Goal: Information Seeking & Learning: Learn about a topic

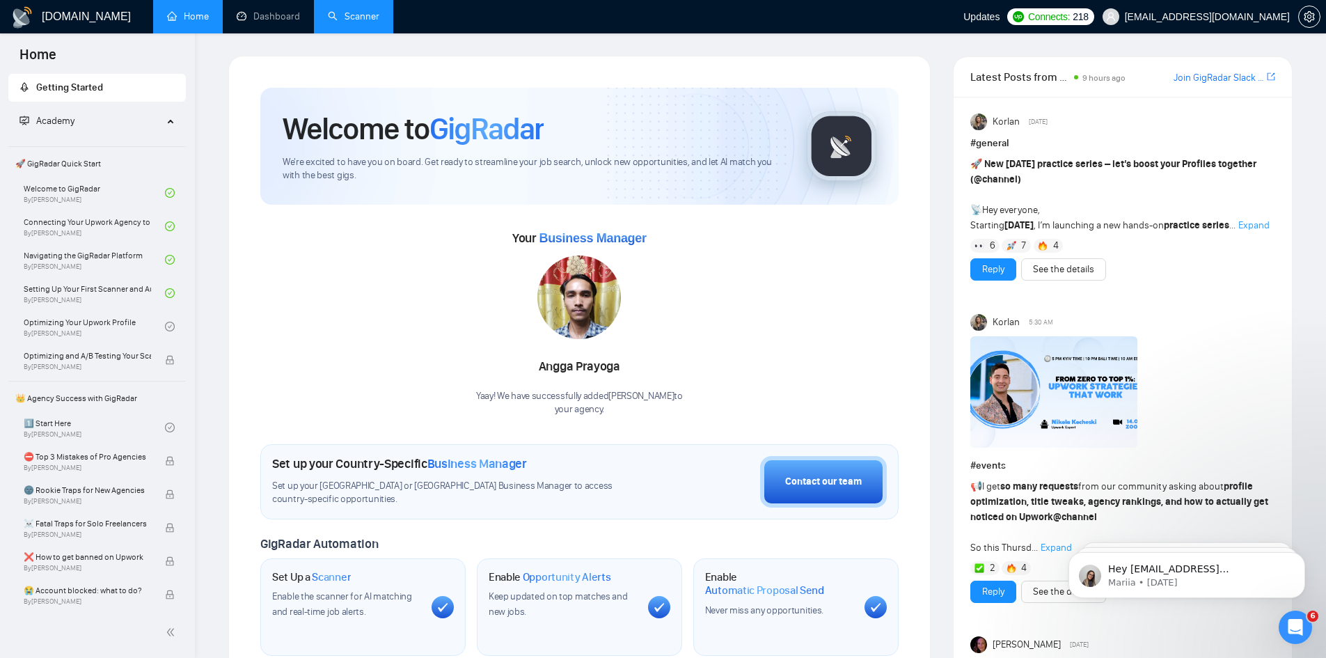
click at [334, 14] on link "Scanner" at bounding box center [354, 16] width 52 height 12
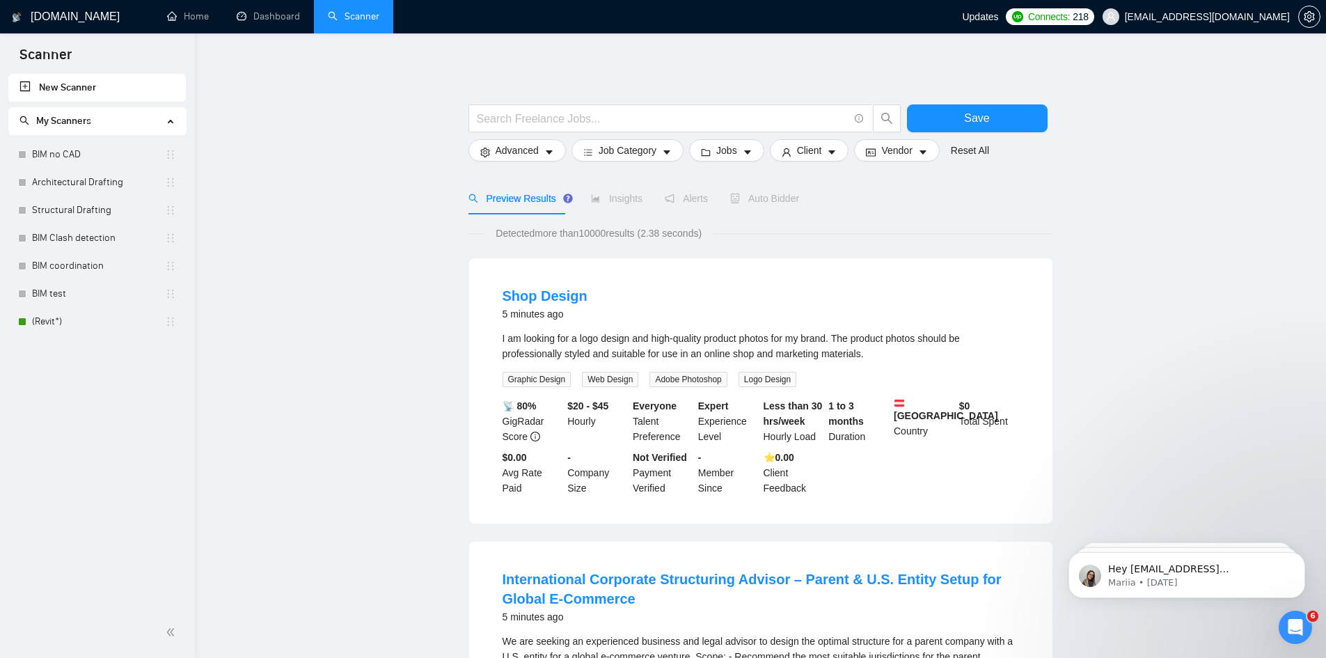
click at [255, 11] on link "Dashboard" at bounding box center [268, 16] width 63 height 12
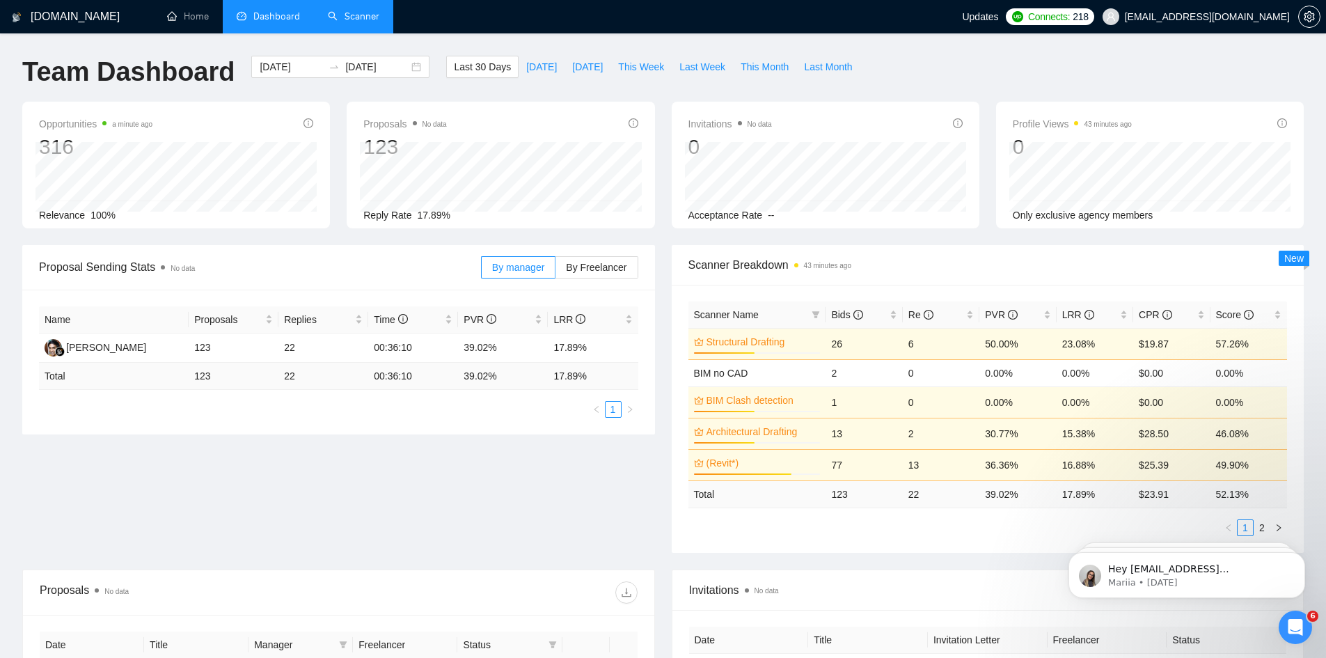
click at [359, 10] on link "Scanner" at bounding box center [354, 16] width 52 height 12
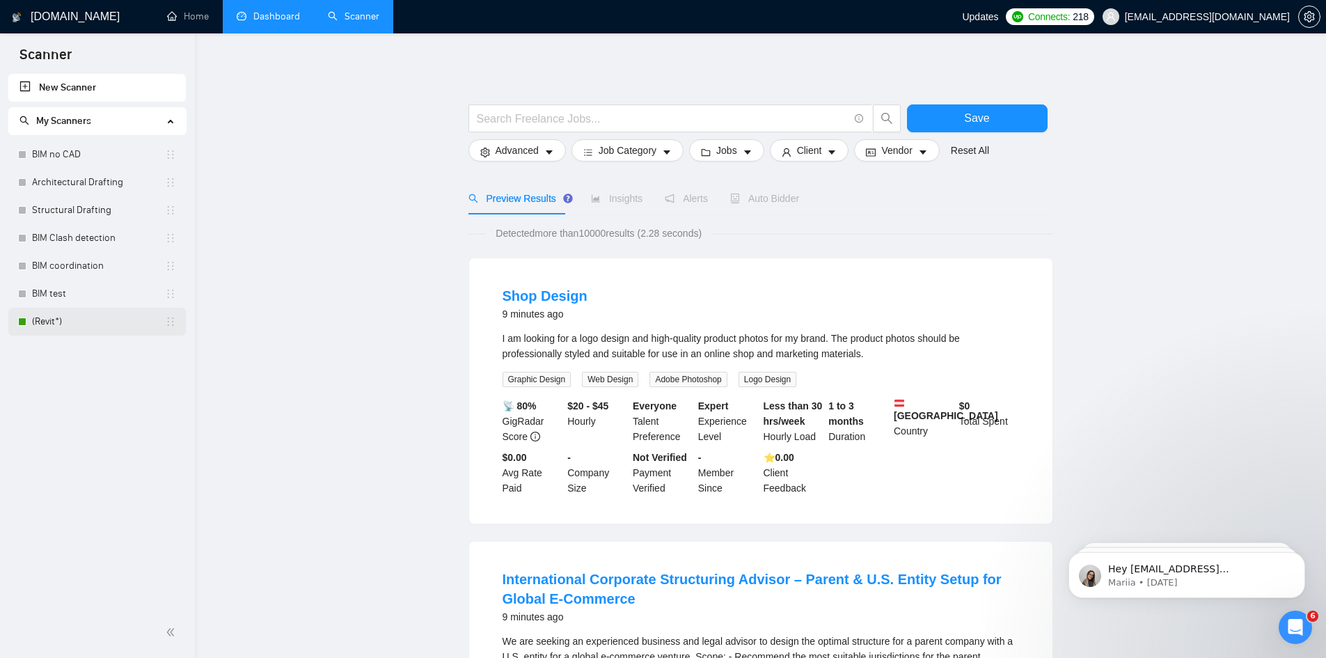
click at [107, 320] on link "(Revit*)" at bounding box center [98, 322] width 133 height 28
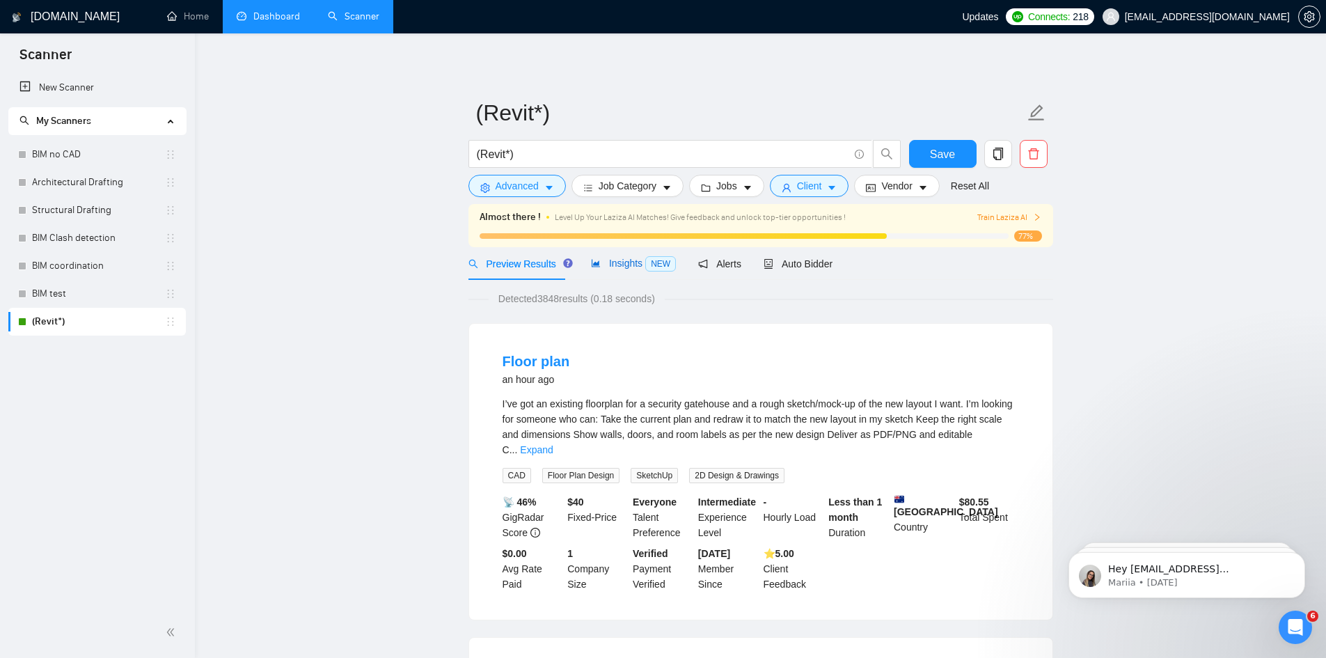
click at [613, 266] on span "Insights NEW" at bounding box center [633, 263] width 85 height 11
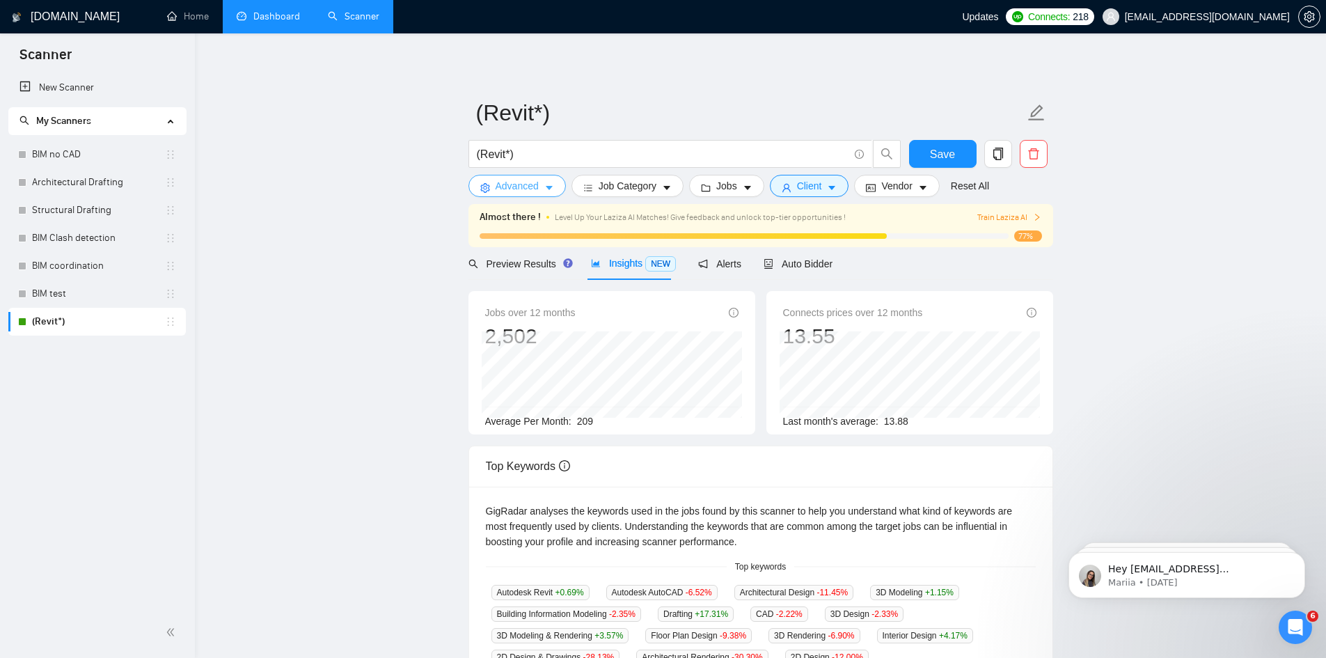
click at [524, 186] on span "Advanced" at bounding box center [517, 185] width 43 height 15
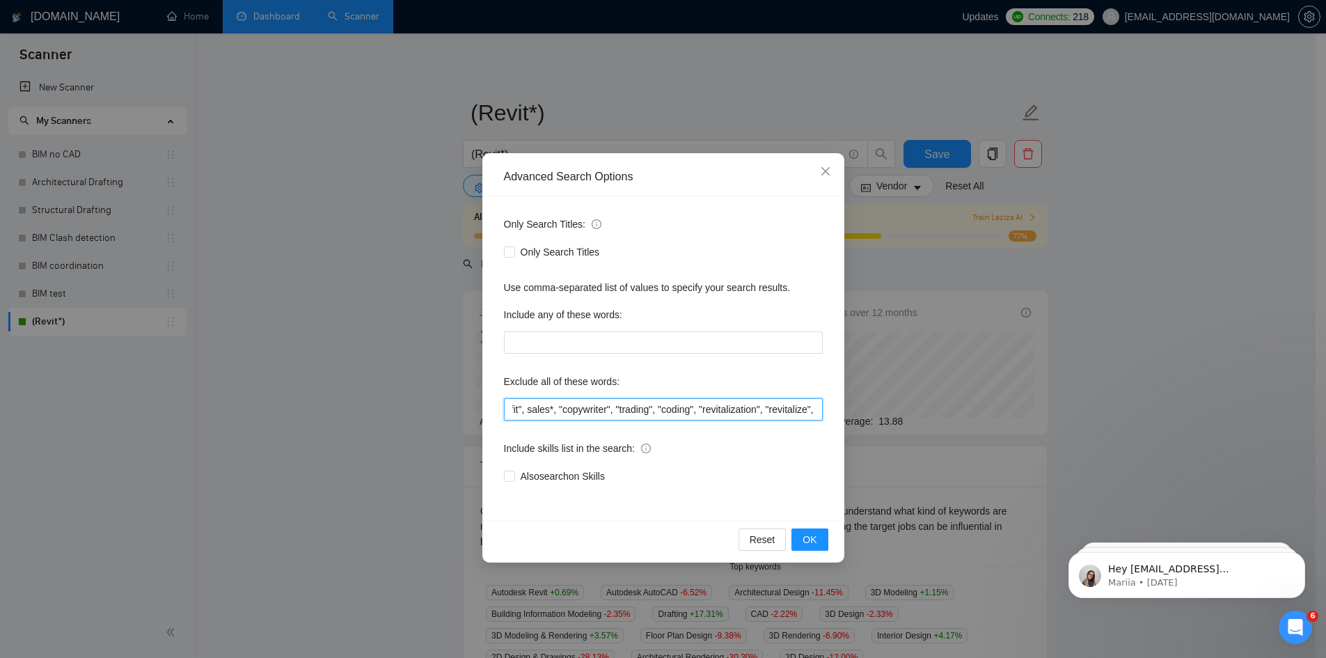
scroll to position [0, 671]
drag, startPoint x: 568, startPoint y: 401, endPoint x: 844, endPoint y: 396, distance: 275.8
click at [844, 396] on div "Advanced Search Options Only Search Titles: Only Search Titles Use comma-separa…" at bounding box center [664, 357] width 362 height 409
click at [828, 168] on icon "close" at bounding box center [825, 171] width 11 height 11
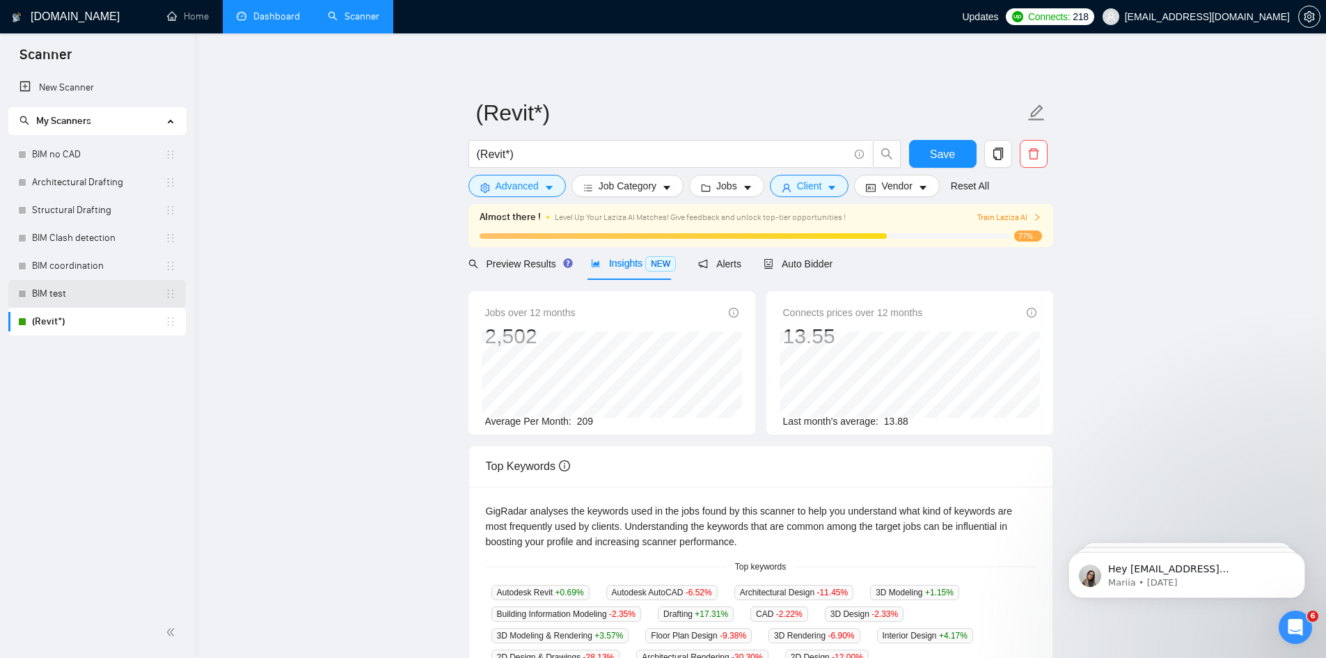
click at [77, 292] on link "BIM test" at bounding box center [98, 294] width 133 height 28
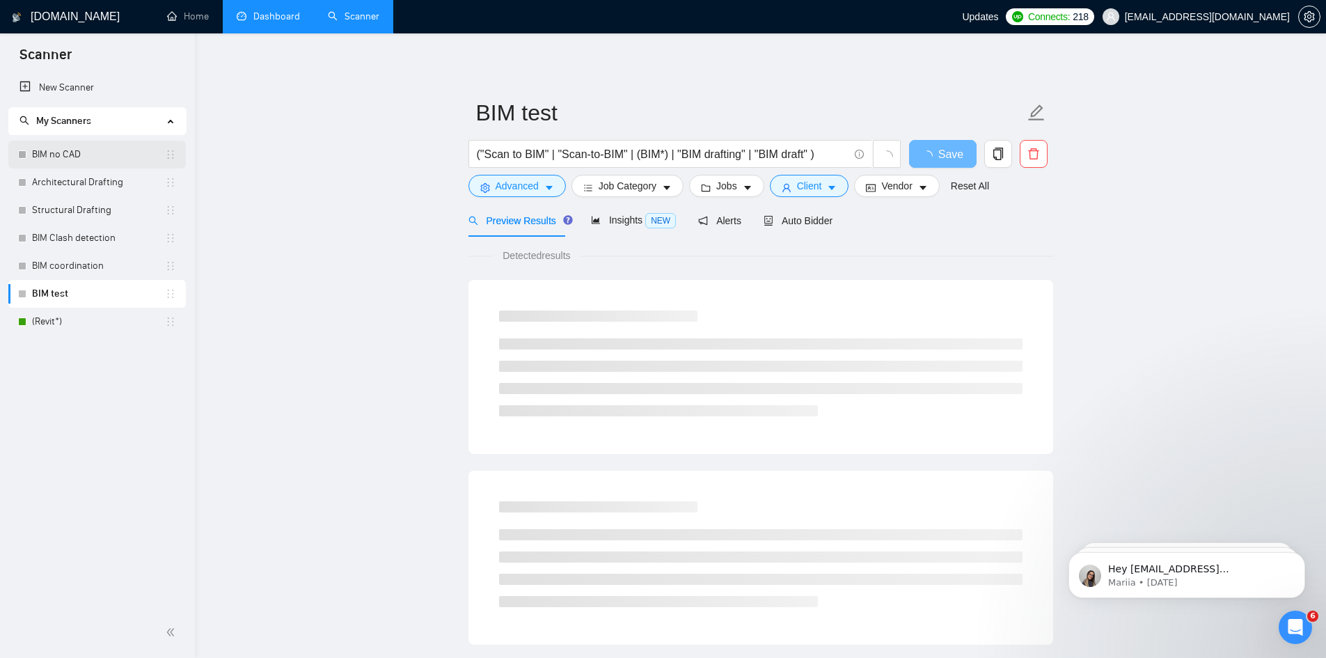
click at [42, 154] on link "BIM no CAD" at bounding box center [98, 155] width 133 height 28
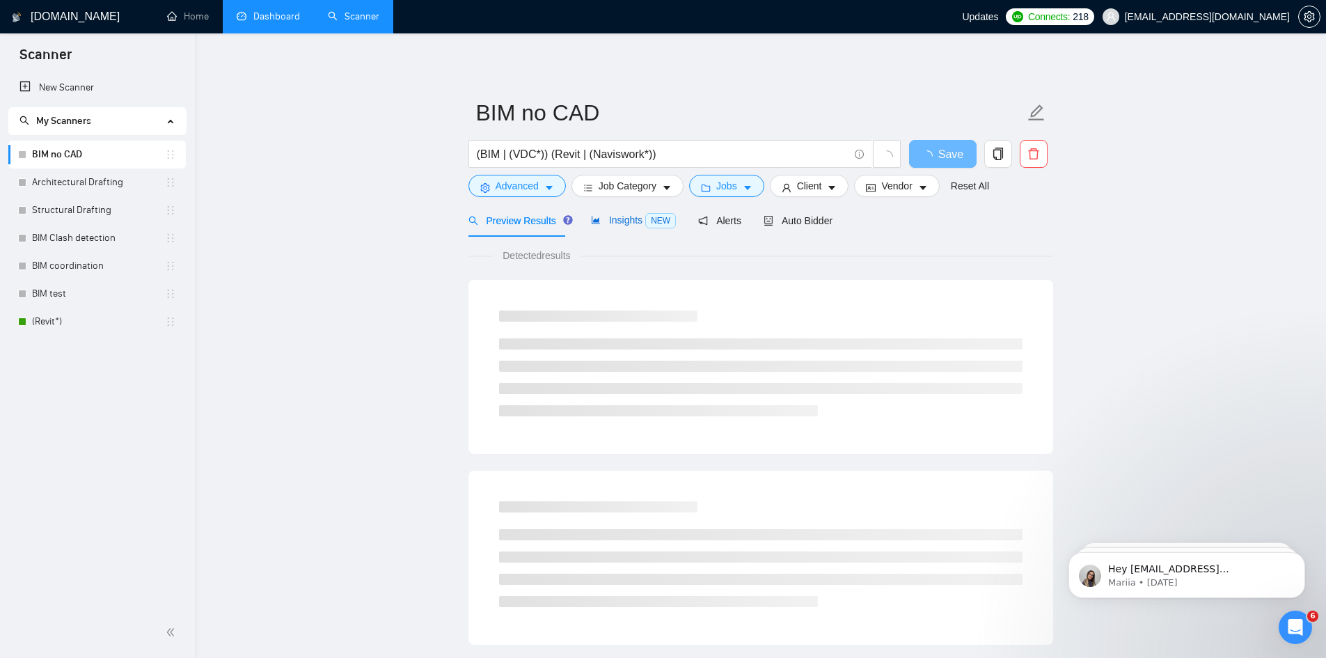
click at [611, 220] on span "Insights NEW" at bounding box center [633, 219] width 85 height 11
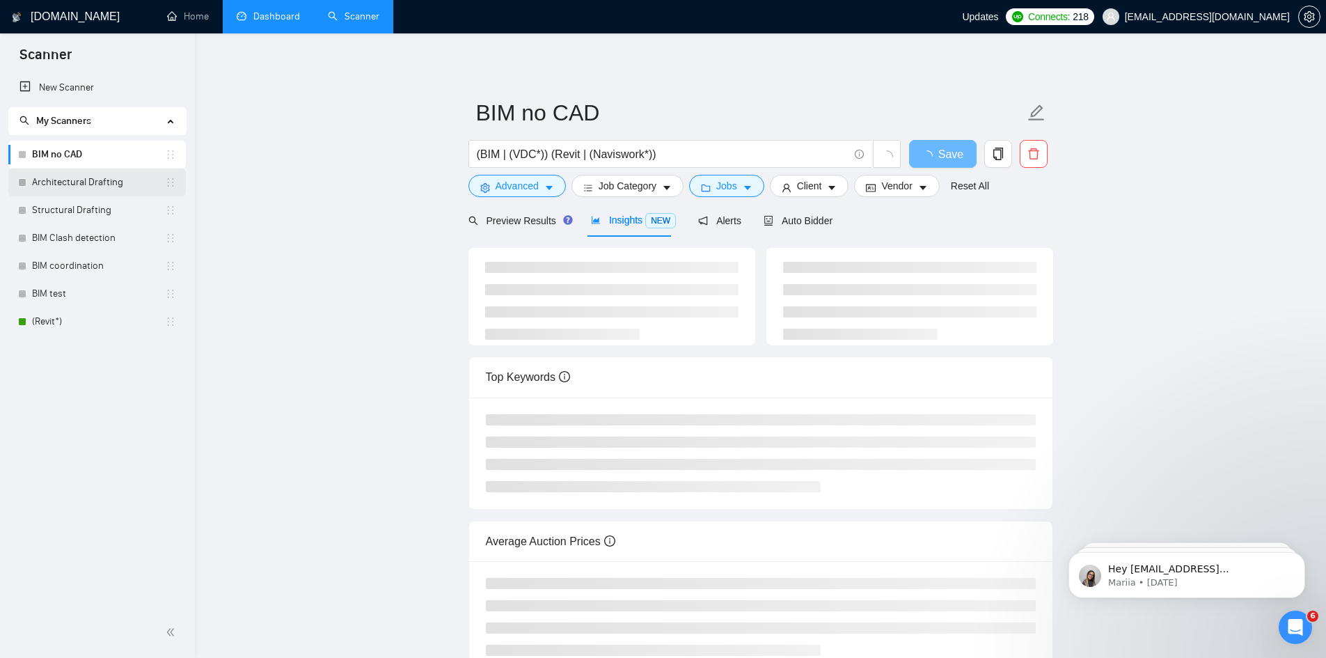
click at [109, 187] on link "Architectural Drafting" at bounding box center [98, 182] width 133 height 28
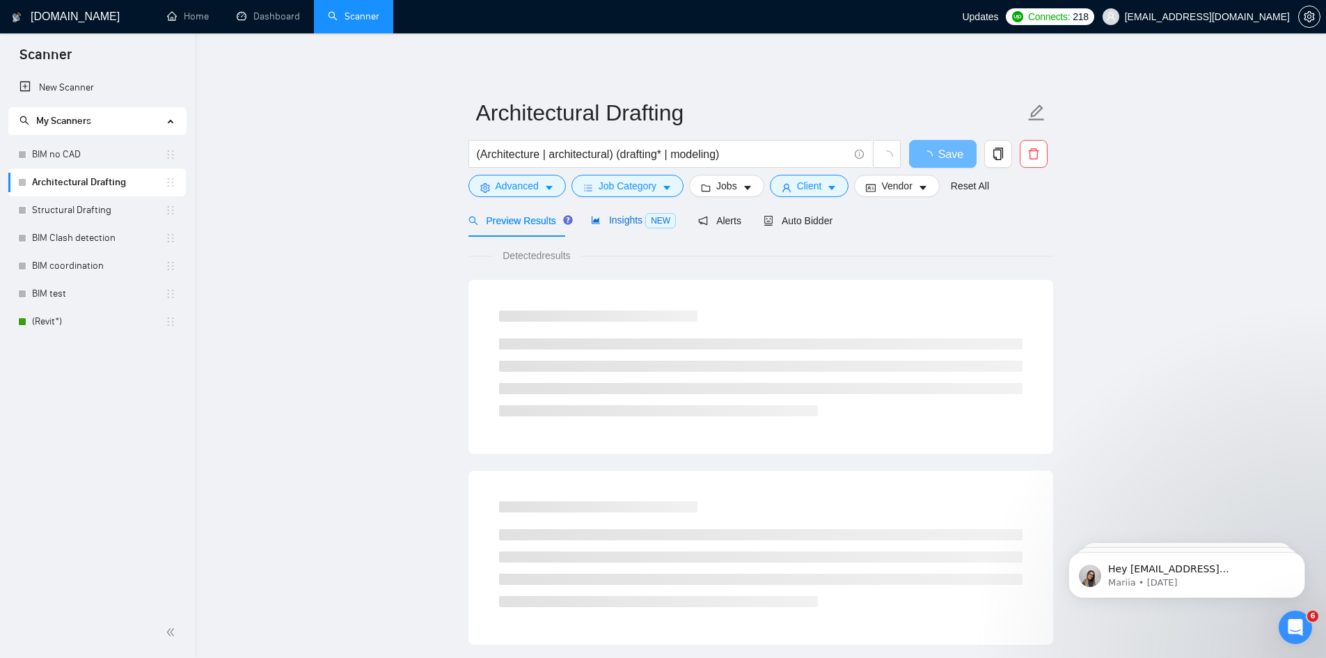
click at [616, 224] on span "Insights NEW" at bounding box center [633, 219] width 85 height 11
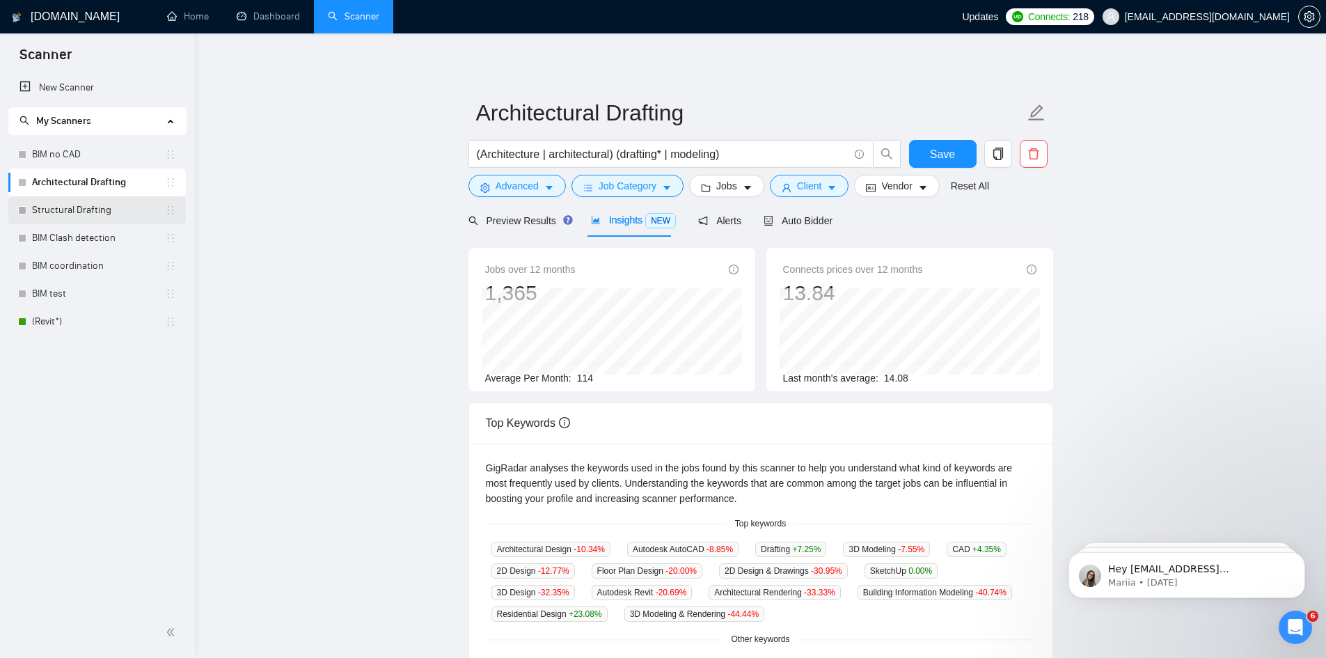
click at [84, 212] on link "Structural Drafting" at bounding box center [98, 210] width 133 height 28
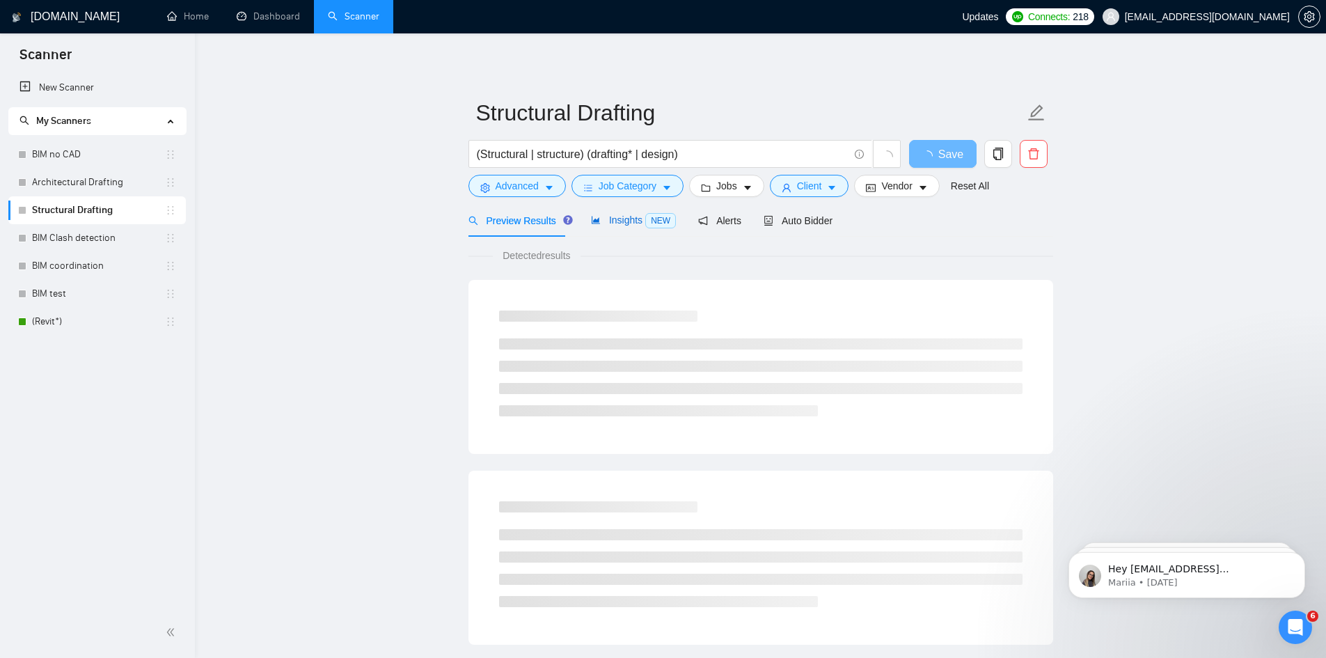
click at [591, 224] on icon "area-chart" at bounding box center [596, 220] width 10 height 10
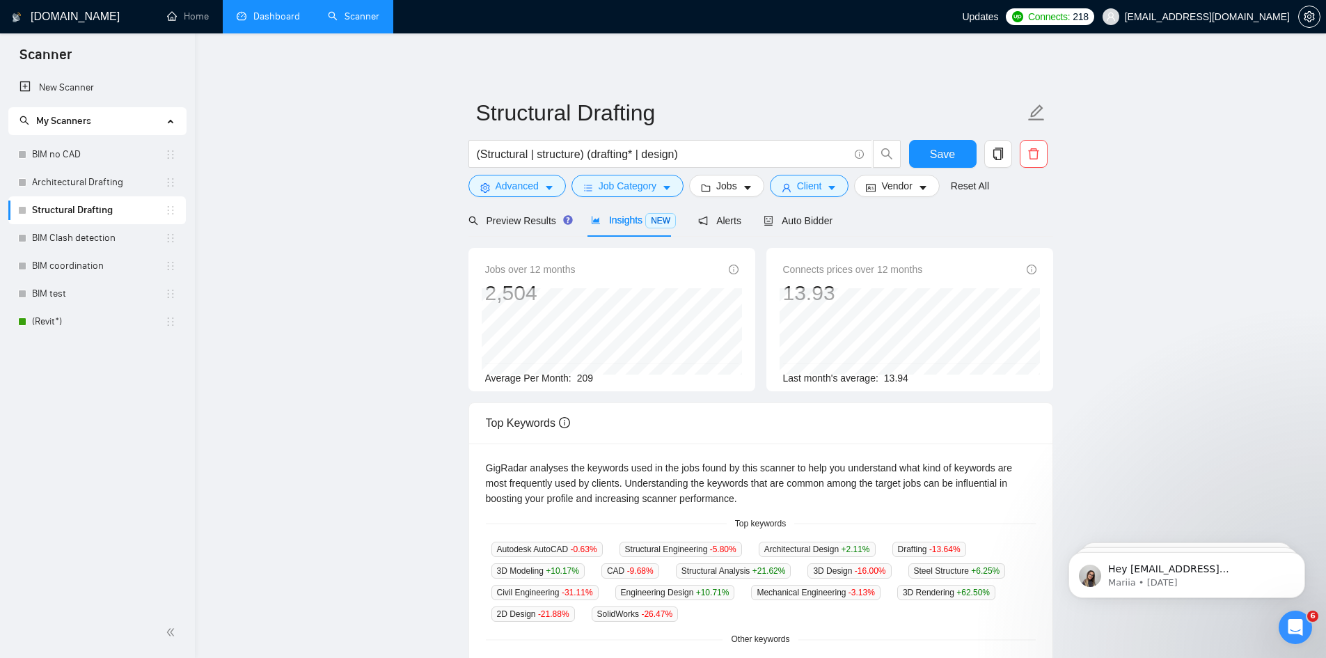
click at [299, 16] on link "Dashboard" at bounding box center [268, 16] width 63 height 12
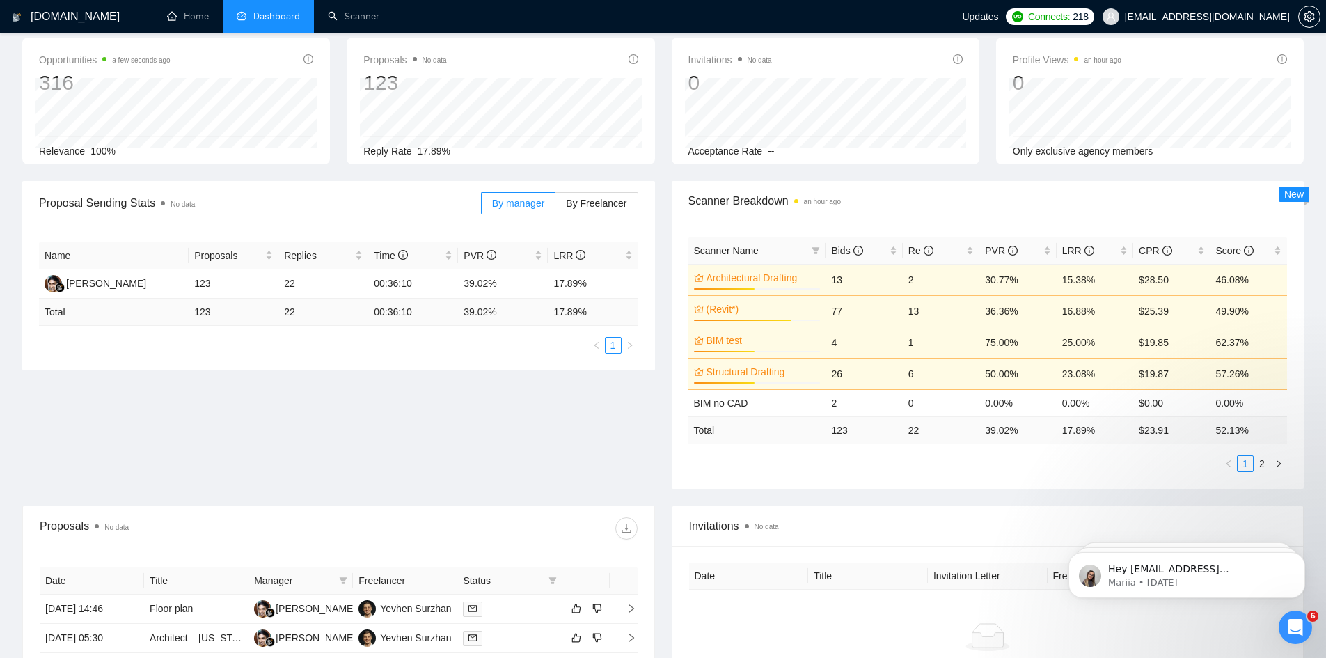
scroll to position [70, 0]
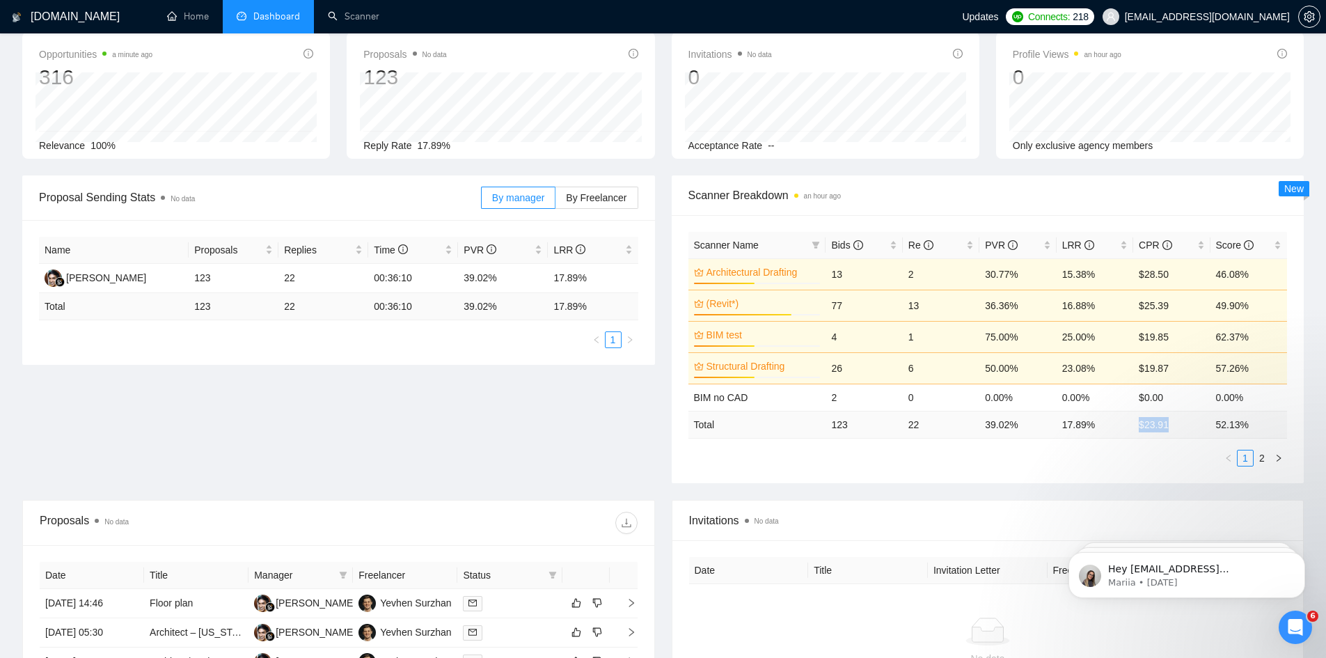
drag, startPoint x: 1139, startPoint y: 426, endPoint x: 1173, endPoint y: 423, distance: 33.5
click at [1173, 423] on td "$ 23.91" at bounding box center [1172, 424] width 77 height 27
click at [1258, 457] on link "2" at bounding box center [1262, 457] width 15 height 15
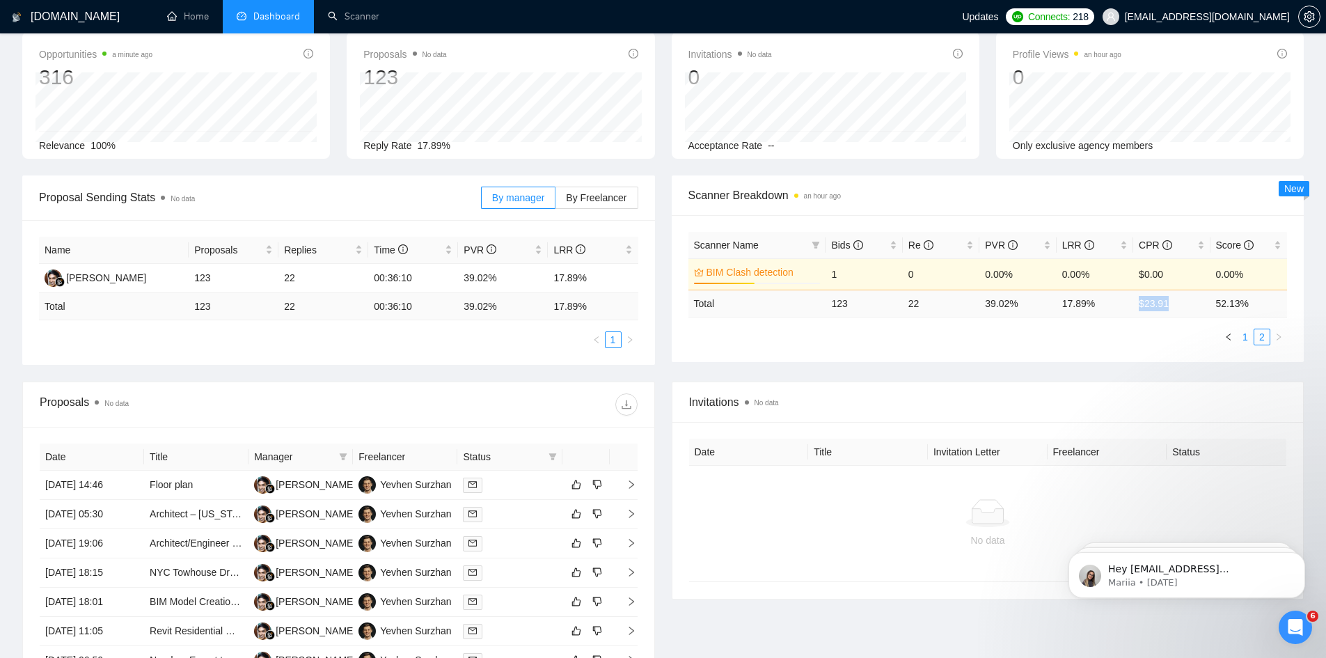
click at [1247, 338] on link "1" at bounding box center [1245, 336] width 15 height 15
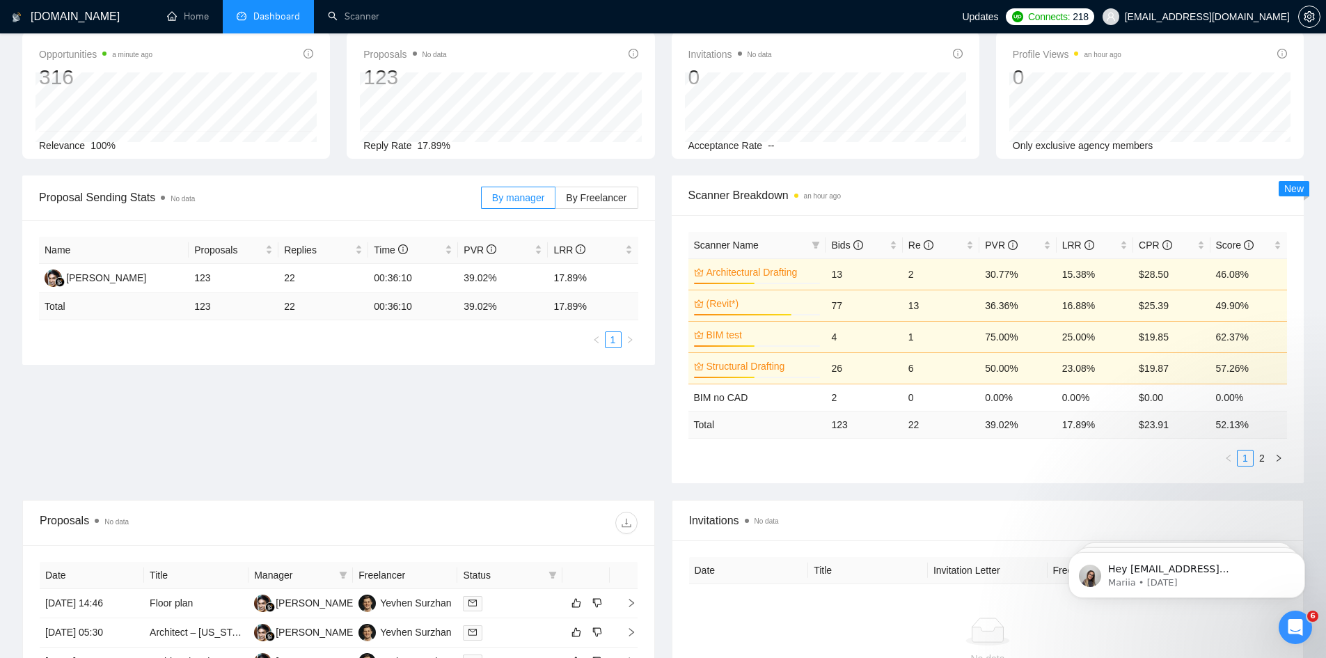
click at [1145, 478] on div "Scanner Name Bids Re PVR LRR CPR Score Architectural Drafting 48% 13 2 30.77% 1…" at bounding box center [988, 349] width 633 height 268
click at [1262, 455] on link "2" at bounding box center [1262, 457] width 15 height 15
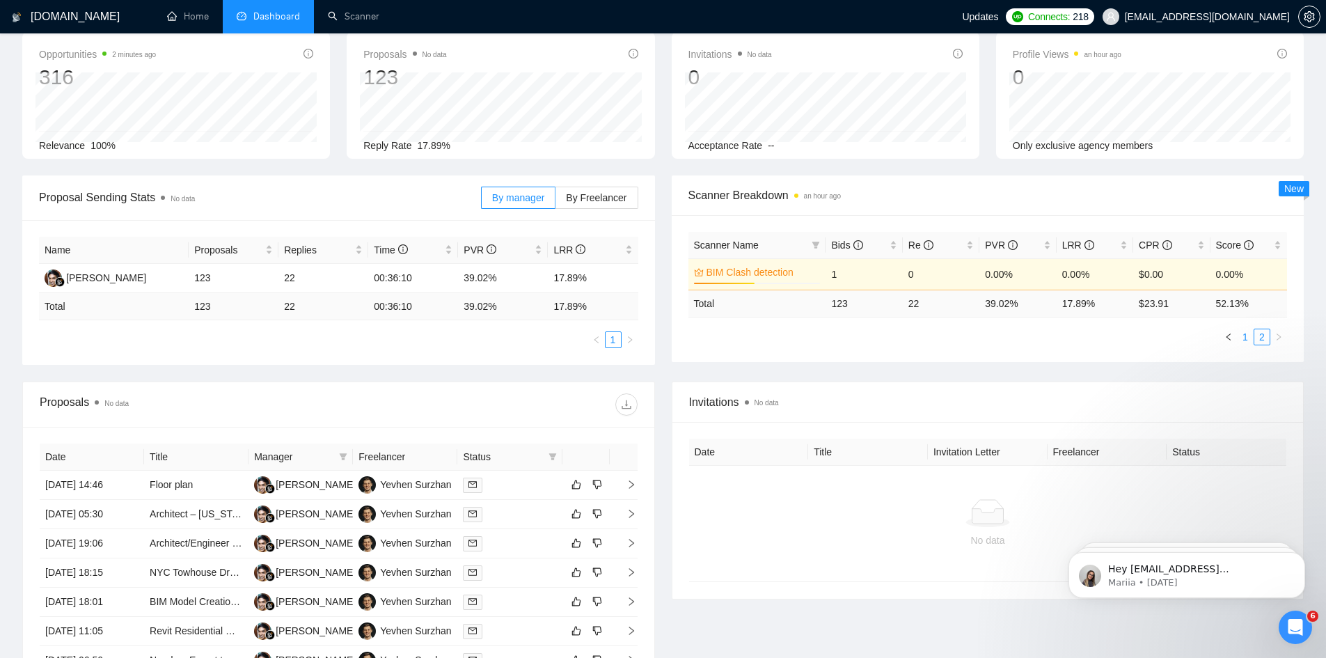
click at [1245, 339] on link "1" at bounding box center [1245, 336] width 15 height 15
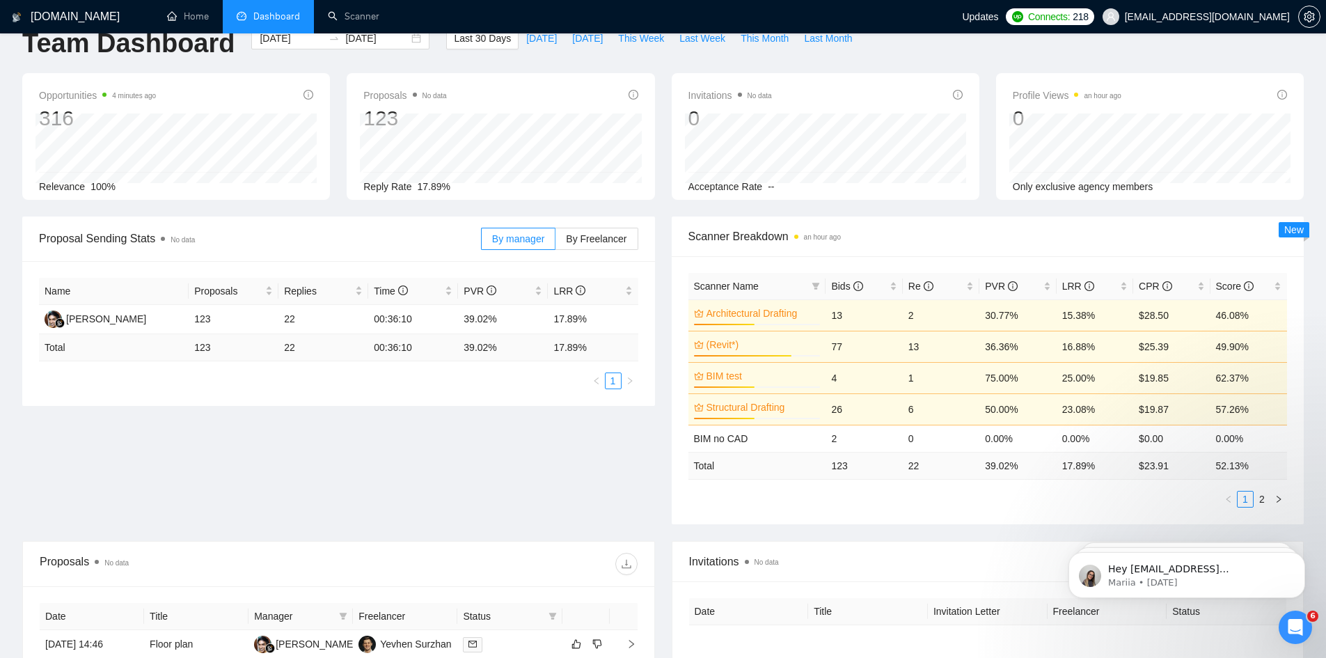
scroll to position [0, 0]
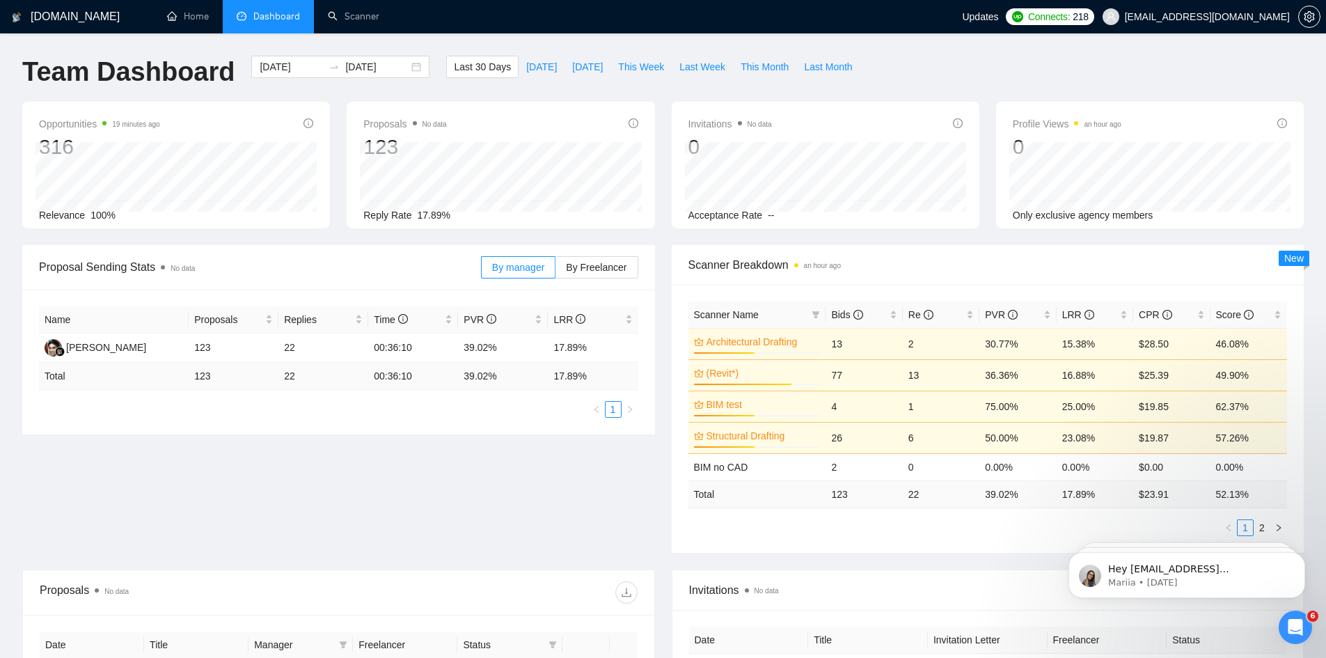
click at [196, 489] on div "Proposal Sending Stats No data By manager By Freelancer Name Proposals Replies …" at bounding box center [663, 407] width 1299 height 324
click at [291, 20] on span "Dashboard" at bounding box center [276, 16] width 47 height 12
